Goal: Navigation & Orientation: Find specific page/section

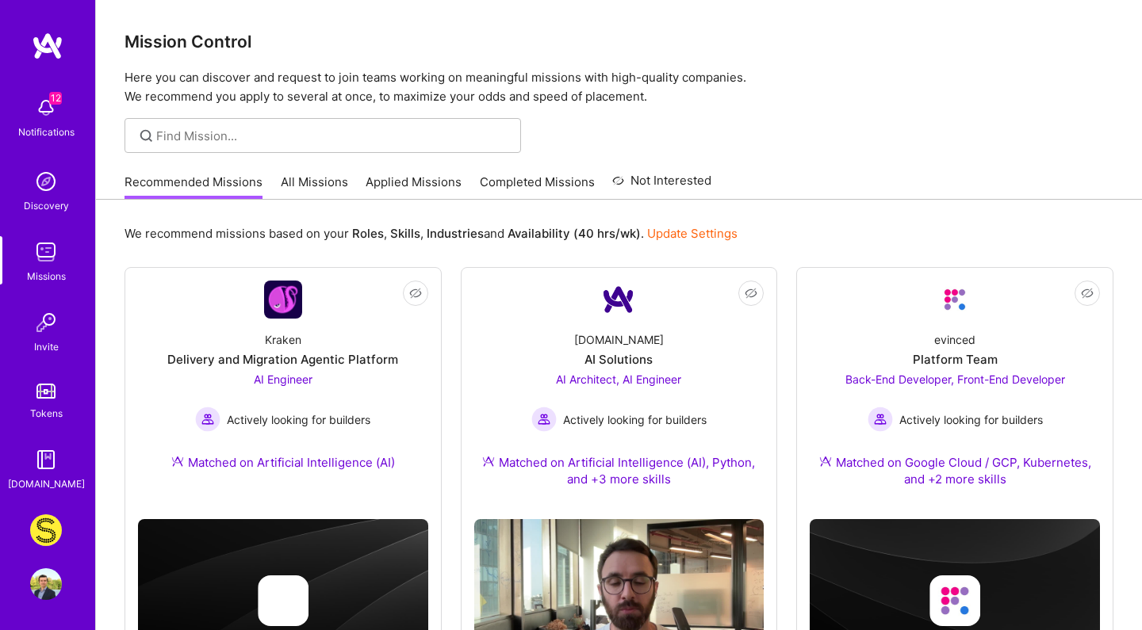
click at [65, 111] on div "12 Notifications" at bounding box center [46, 116] width 98 height 55
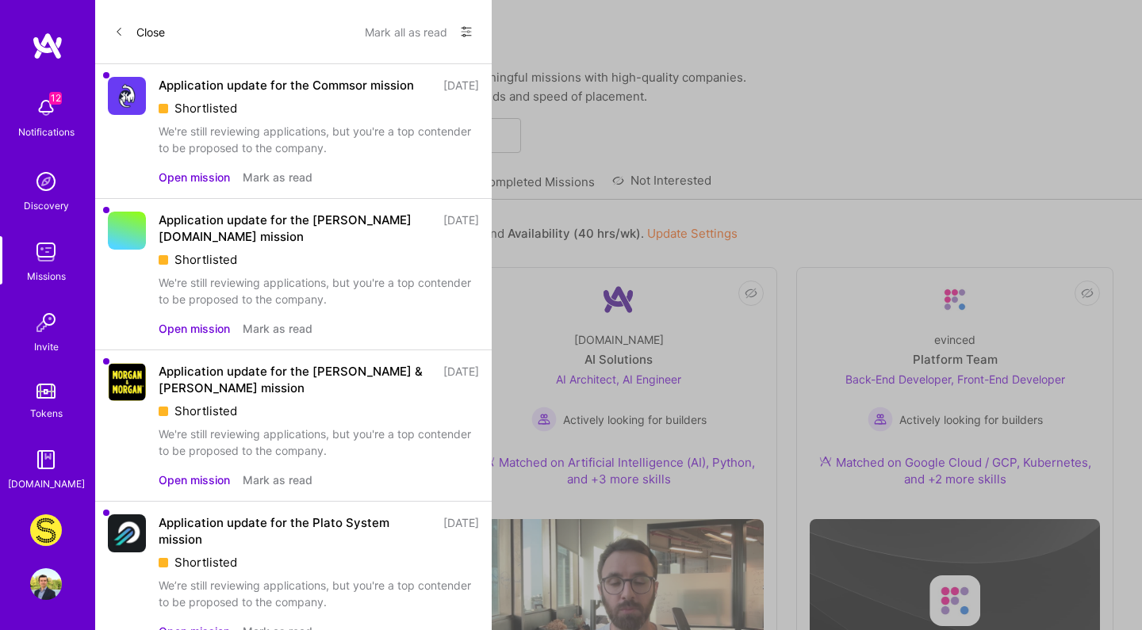
click at [113, 33] on div "Close Mark all as read Show all notifications Show unread notifications only" at bounding box center [293, 32] width 396 height 64
click at [124, 36] on button "Close" at bounding box center [139, 31] width 51 height 25
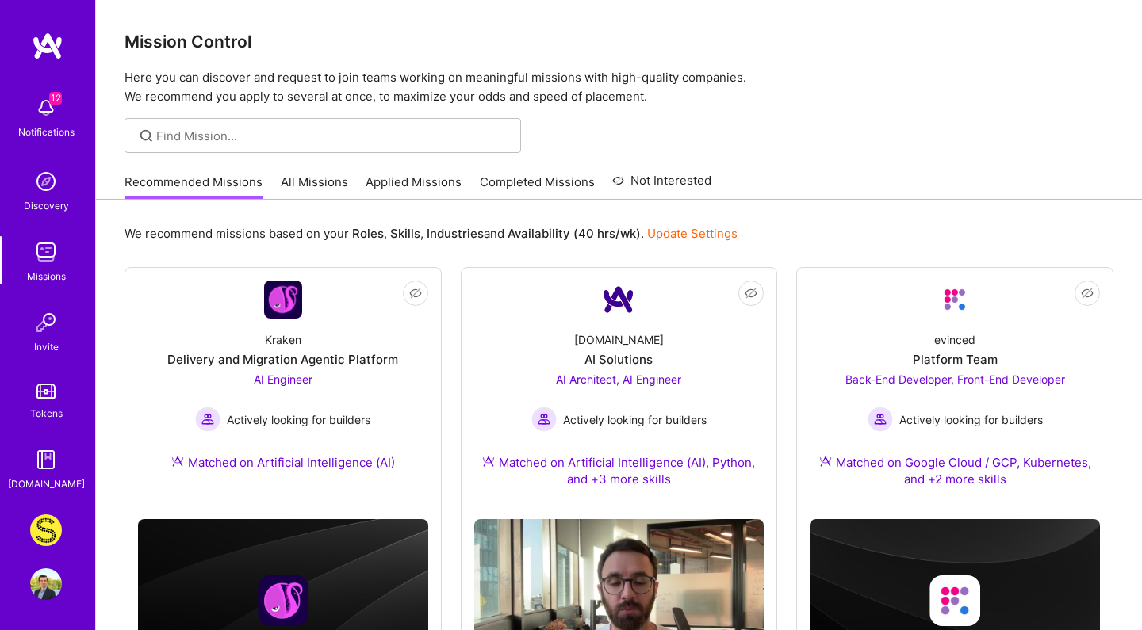
click at [48, 83] on div "12 Notifications Discovery Missions Invite Tokens [DOMAIN_NAME]" at bounding box center [47, 262] width 95 height 461
click at [45, 110] on img at bounding box center [46, 108] width 32 height 32
click at [45, 110] on div "12 Notifications Discovery Missions Invite Tokens [DOMAIN_NAME]" at bounding box center [47, 291] width 95 height 404
click at [52, 48] on img at bounding box center [48, 46] width 32 height 29
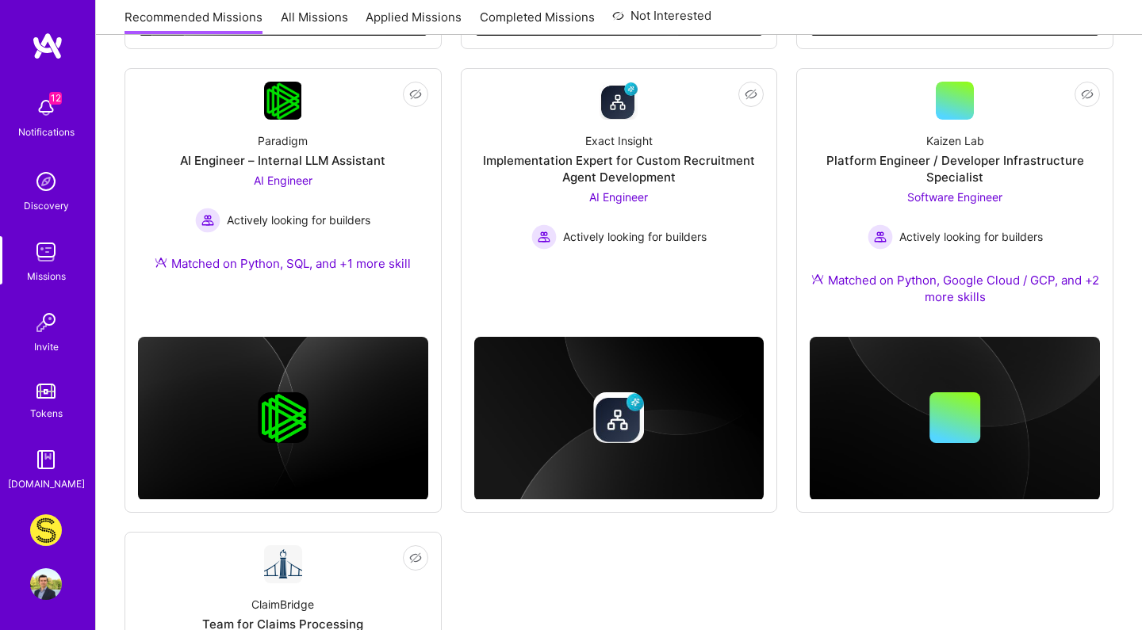
scroll to position [1080, 0]
